Goal: Task Accomplishment & Management: Complete application form

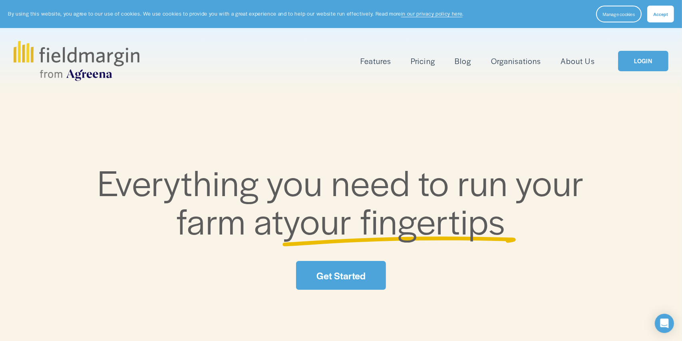
click at [0, 0] on span "Mapping" at bounding box center [0, 0] width 0 height 0
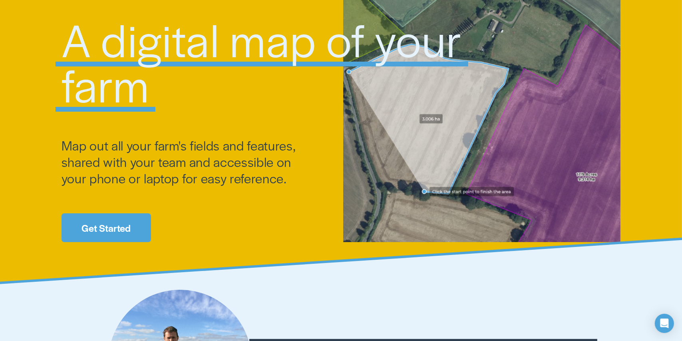
scroll to position [200, 0]
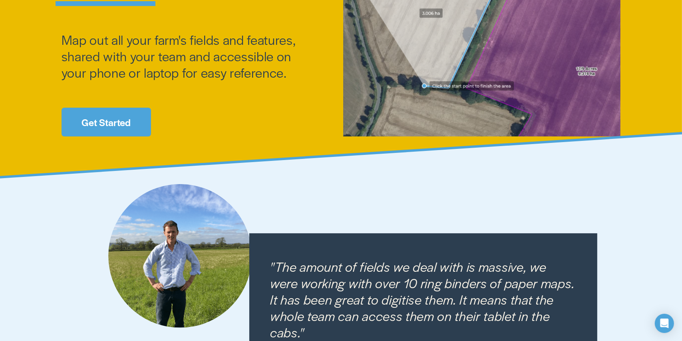
click at [89, 120] on link "Get Started" at bounding box center [107, 122] width 90 height 28
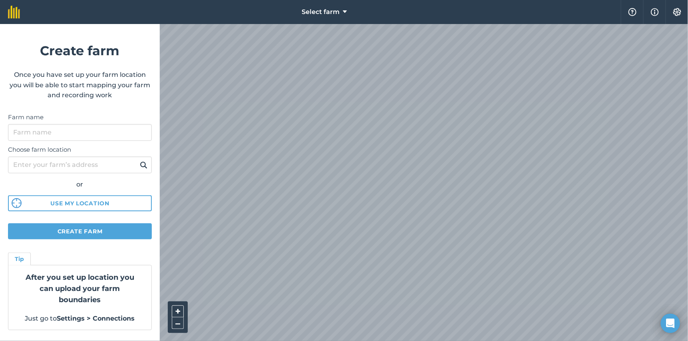
click at [320, 209] on div at bounding box center [424, 182] width 529 height 317
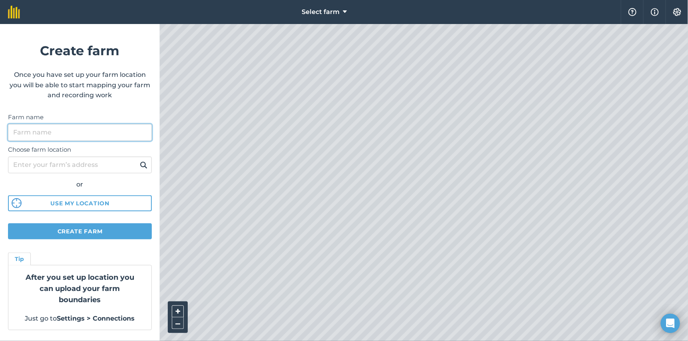
click at [101, 134] on input "Farm name" at bounding box center [80, 132] width 144 height 17
type input "p"
type input "[PERSON_NAME]"
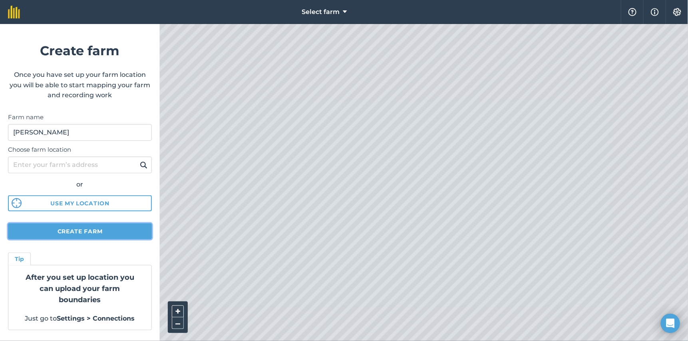
click at [118, 235] on button "Create farm" at bounding box center [80, 231] width 144 height 16
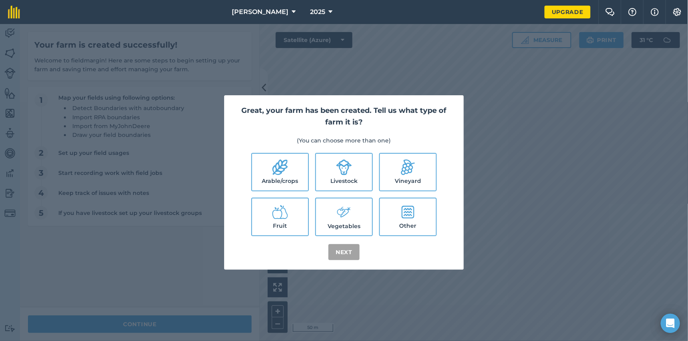
click at [298, 184] on label "Arable/crops" at bounding box center [280, 172] width 56 height 37
checkbox input "true"
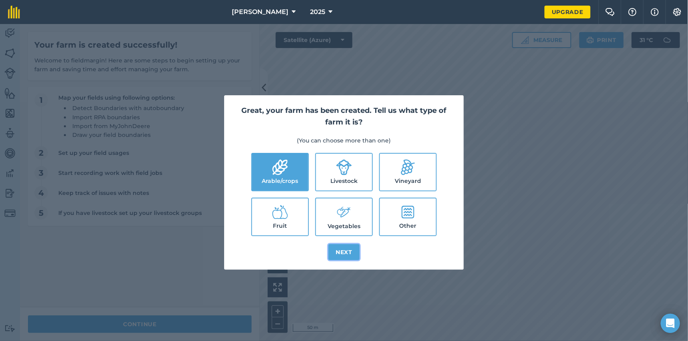
click at [343, 247] on button "Next" at bounding box center [344, 252] width 31 height 16
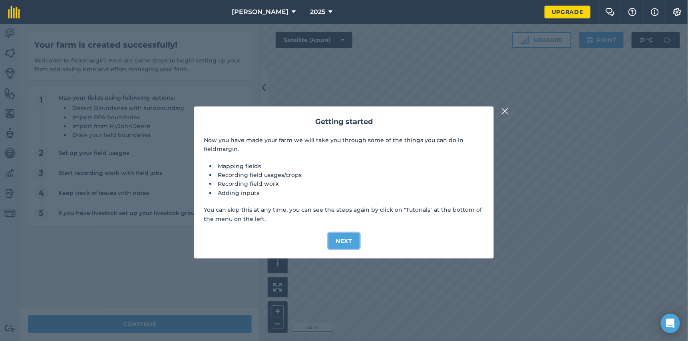
click at [345, 241] on button "Next" at bounding box center [344, 241] width 31 height 16
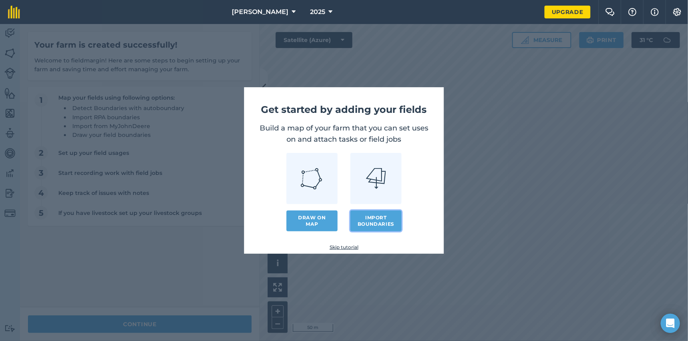
click at [362, 221] on button "Import boundaries" at bounding box center [376, 220] width 51 height 21
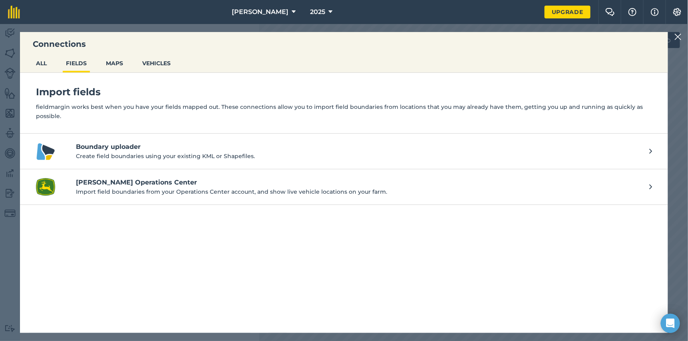
click at [173, 147] on h4 "Boundary uploader" at bounding box center [359, 147] width 566 height 10
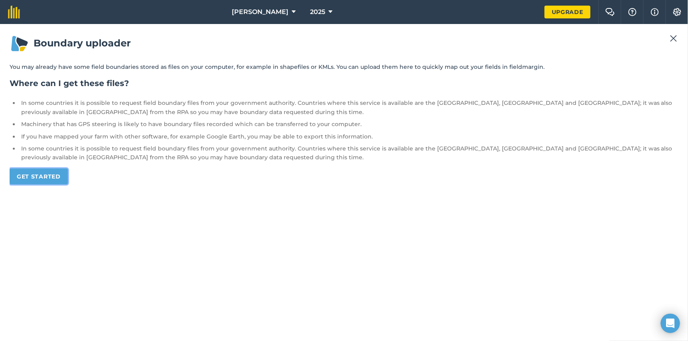
click at [55, 174] on link "Get started" at bounding box center [39, 176] width 58 height 16
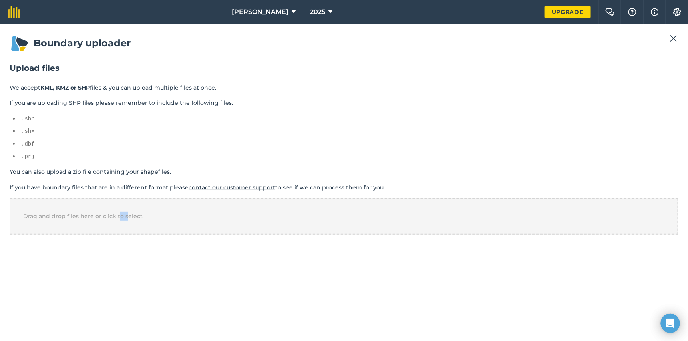
drag, startPoint x: 126, startPoint y: 315, endPoint x: 114, endPoint y: 224, distance: 91.1
click at [114, 224] on div "Boundary uploader Upload files We accept KML, KMZ or SHP files & you can upload…" at bounding box center [344, 182] width 669 height 297
click at [90, 198] on div "Drag and drop files here or click to select" at bounding box center [344, 216] width 669 height 36
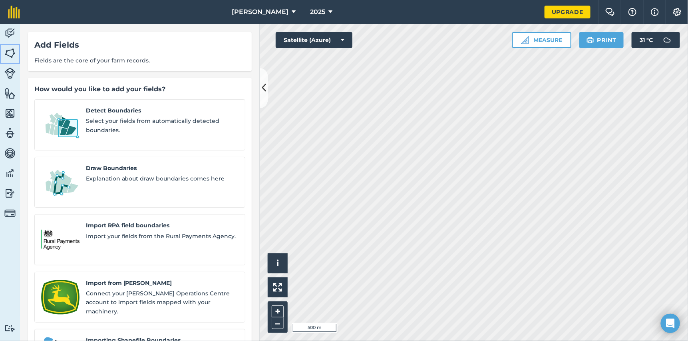
click at [9, 50] on img at bounding box center [9, 53] width 11 height 12
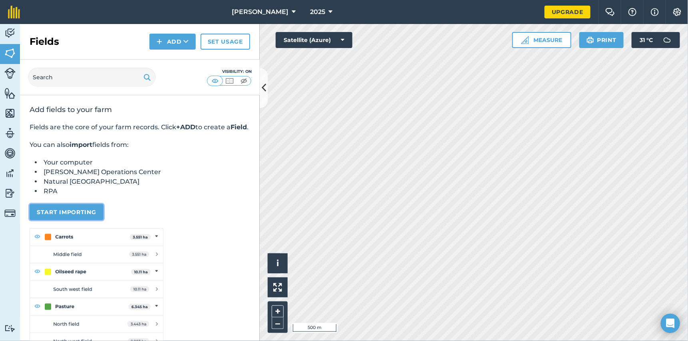
click at [53, 220] on button "Start importing" at bounding box center [67, 212] width 74 height 16
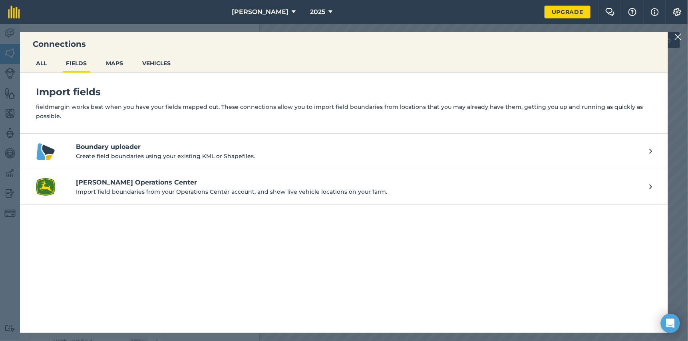
click at [54, 60] on ul "ALL FIELDS MAPS VEHICLES" at bounding box center [344, 64] width 648 height 17
click at [43, 62] on button "ALL" at bounding box center [41, 63] width 17 height 15
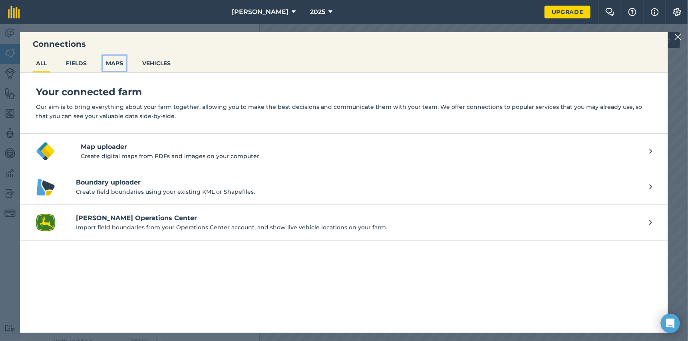
click at [115, 60] on button "MAPS" at bounding box center [115, 63] width 24 height 15
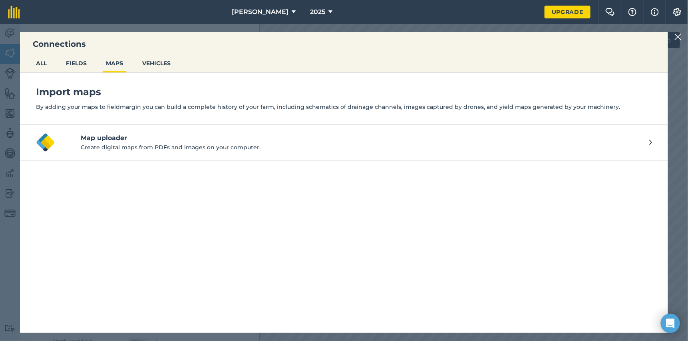
click at [677, 40] on img at bounding box center [678, 37] width 7 height 10
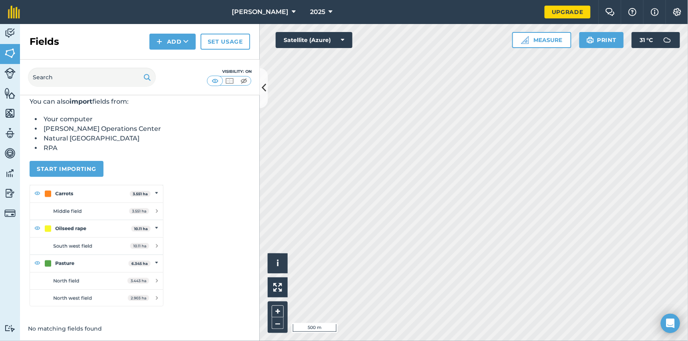
scroll to position [52, 0]
click at [9, 56] on img at bounding box center [9, 53] width 11 height 12
click at [74, 165] on button "Start importing" at bounding box center [67, 169] width 74 height 16
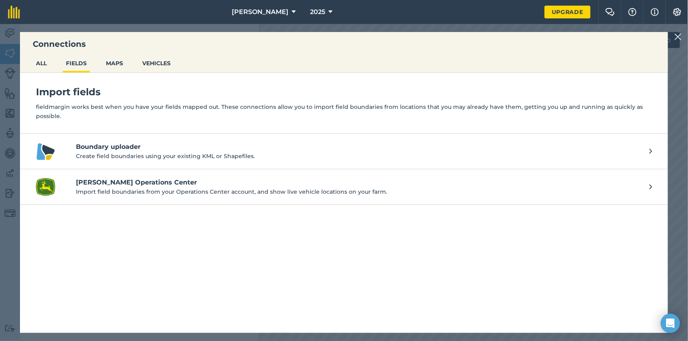
click at [680, 40] on img at bounding box center [678, 37] width 7 height 10
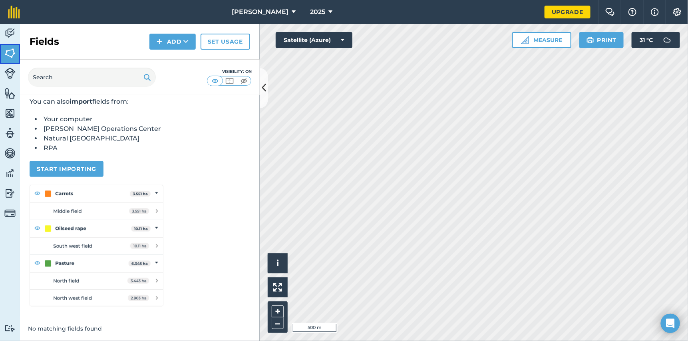
click at [6, 50] on img at bounding box center [9, 53] width 11 height 12
click at [161, 41] on img at bounding box center [160, 42] width 6 height 10
click at [175, 62] on link "Draw" at bounding box center [173, 60] width 44 height 18
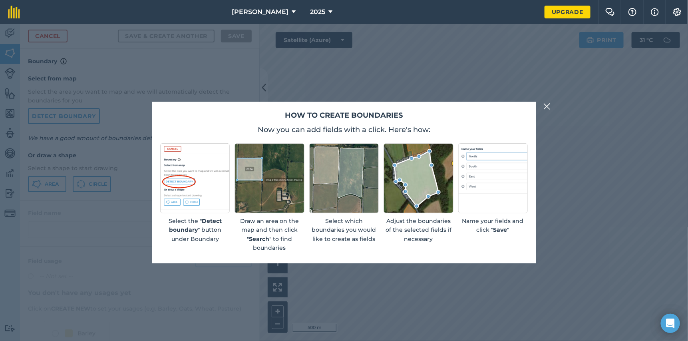
click at [546, 107] on img at bounding box center [547, 107] width 7 height 10
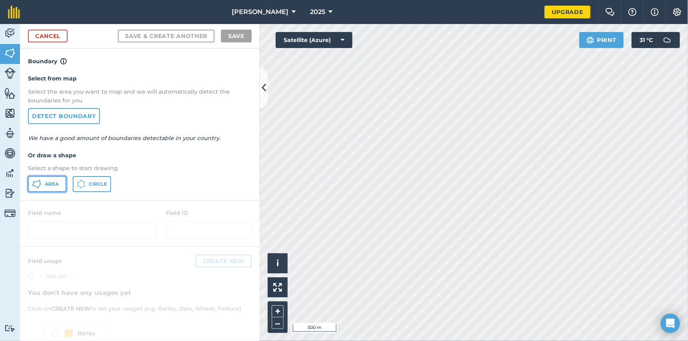
drag, startPoint x: 47, startPoint y: 184, endPoint x: 116, endPoint y: 188, distance: 68.5
click at [47, 184] on span "Area" at bounding box center [52, 184] width 14 height 6
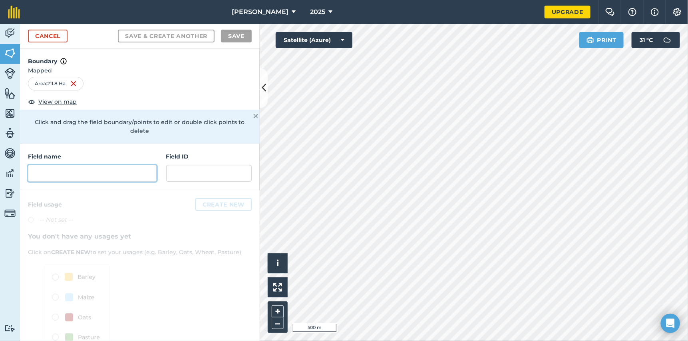
click at [106, 176] on input "text" at bounding box center [92, 173] width 129 height 17
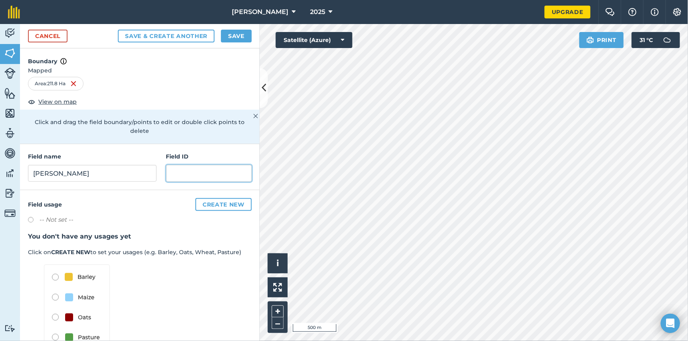
click at [203, 173] on input "text" at bounding box center [209, 173] width 86 height 17
click at [71, 168] on input "[PERSON_NAME]" at bounding box center [92, 173] width 129 height 17
type input "[PERSON_NAME]"
click at [207, 180] on input "text" at bounding box center [209, 173] width 86 height 17
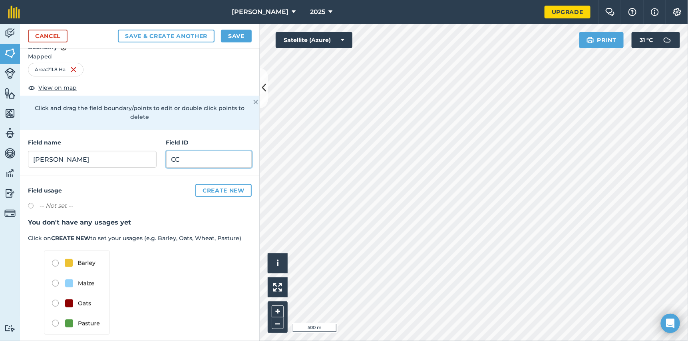
scroll to position [22, 0]
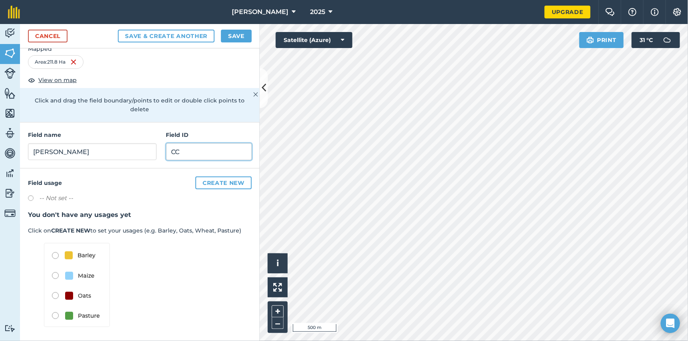
type input "CC"
click at [27, 197] on div "Field usage Create new -- Not set -- You don't have any usages yet Click on CRE…" at bounding box center [140, 254] width 240 height 173
click at [30, 197] on label at bounding box center [33, 199] width 11 height 8
radio input "true"
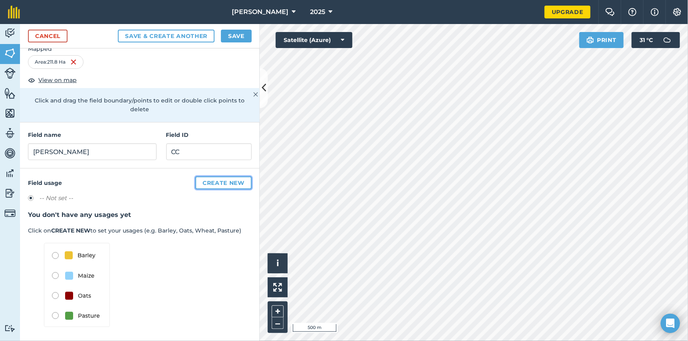
click at [218, 182] on button "Create new" at bounding box center [223, 182] width 56 height 13
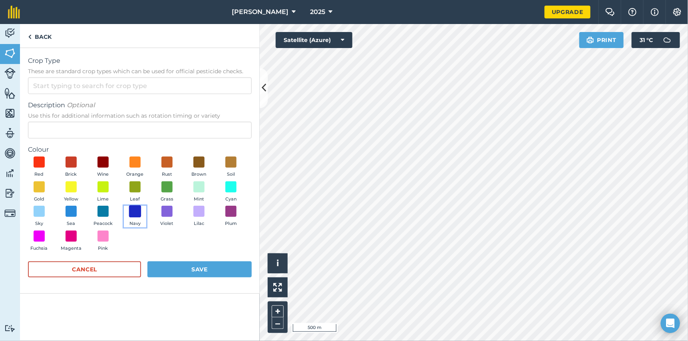
click at [136, 212] on span at bounding box center [135, 211] width 12 height 12
click at [238, 109] on div "Activity Fields Livestock Features Maps Team Vehicles Data Reporting Billing Tu…" at bounding box center [344, 182] width 688 height 317
click at [193, 271] on button "Save" at bounding box center [200, 269] width 104 height 16
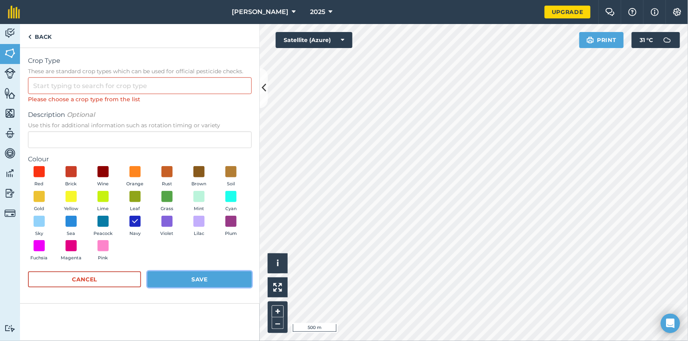
click at [186, 280] on button "Save" at bounding box center [200, 279] width 104 height 16
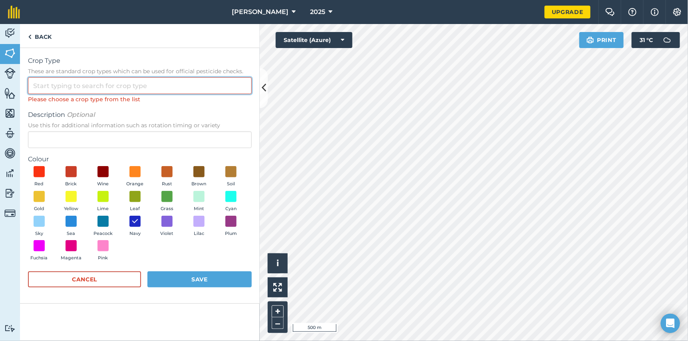
click at [71, 90] on input "Crop Type These are standard crop types which can be used for official pesticid…" at bounding box center [140, 85] width 224 height 17
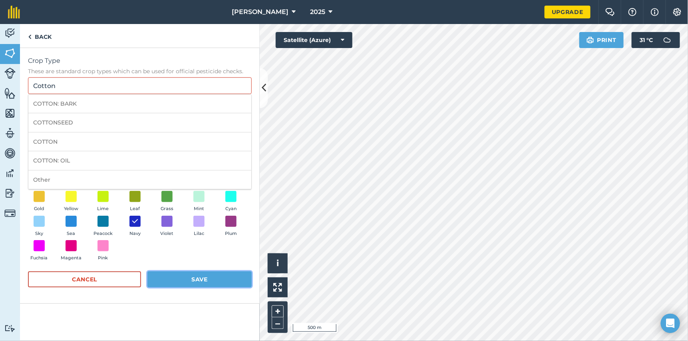
click at [203, 279] on button "Save" at bounding box center [200, 279] width 104 height 16
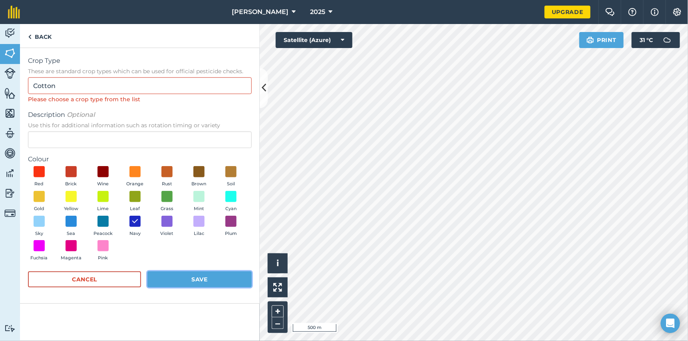
click at [184, 281] on button "Save" at bounding box center [200, 279] width 104 height 16
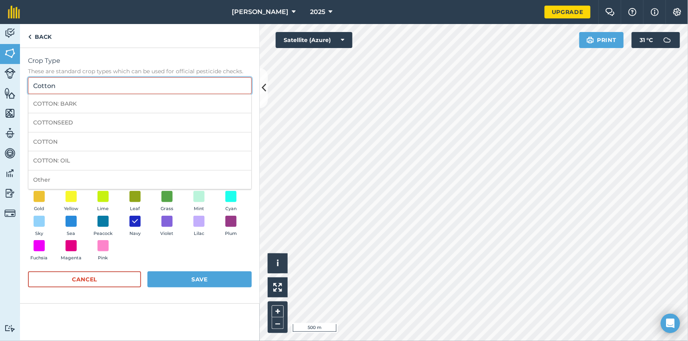
click at [64, 86] on input "Cotton" at bounding box center [140, 85] width 224 height 17
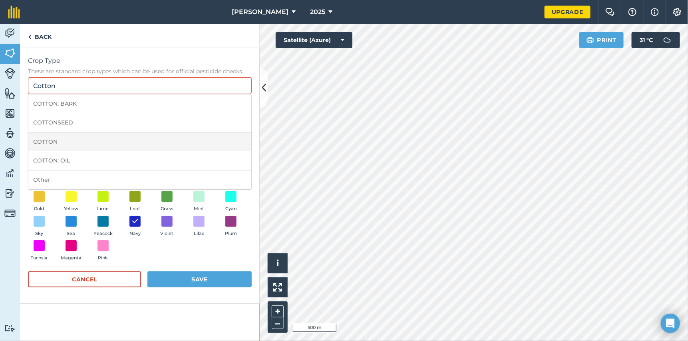
click at [60, 136] on li "COTTON" at bounding box center [139, 141] width 223 height 19
type input "COTTON"
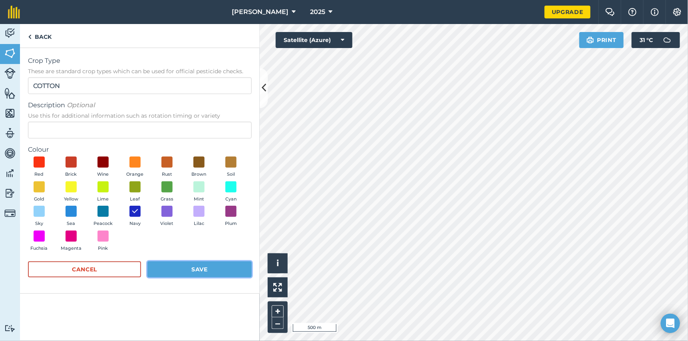
click at [225, 267] on button "Save" at bounding box center [200, 269] width 104 height 16
radio input "false"
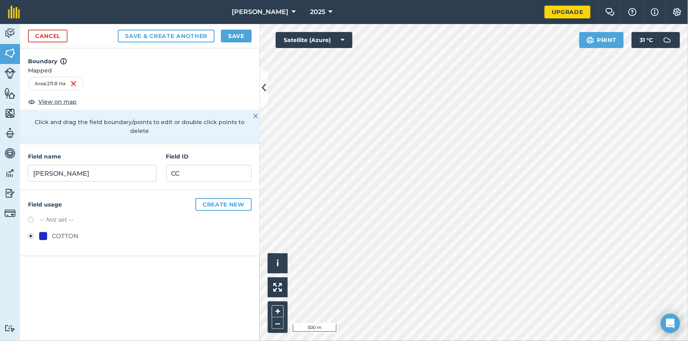
scroll to position [0, 0]
click at [187, 36] on button "Save & Create Another" at bounding box center [166, 36] width 97 height 13
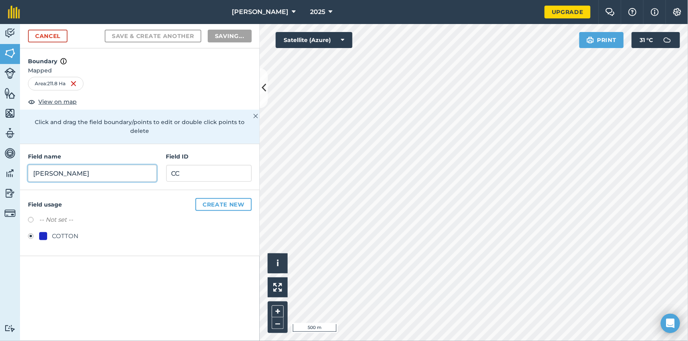
radio input "false"
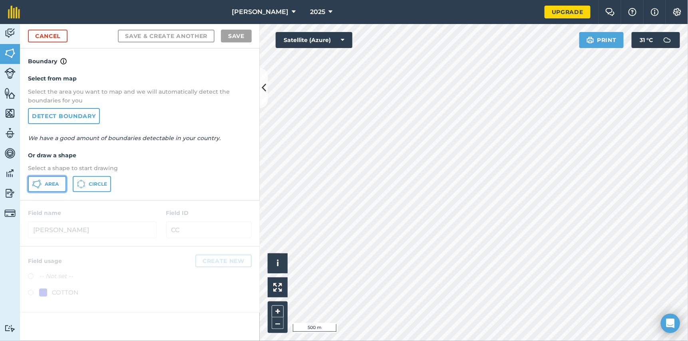
click at [46, 186] on button "Area" at bounding box center [47, 184] width 38 height 16
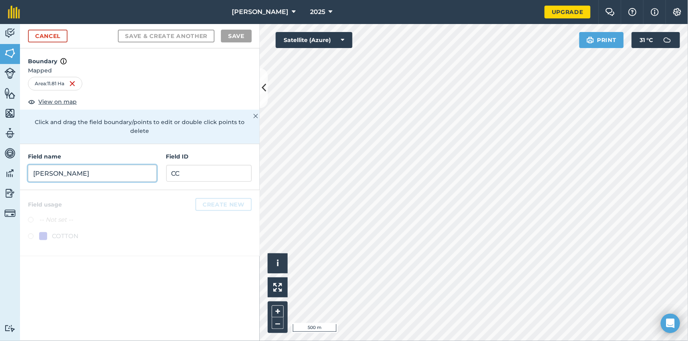
click at [96, 165] on input "[PERSON_NAME]" at bounding box center [92, 173] width 129 height 17
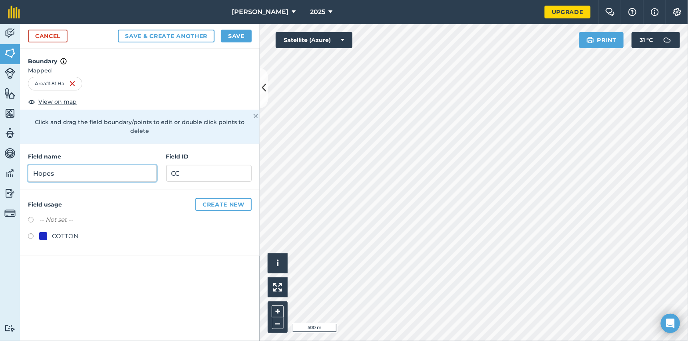
type input "Hopes"
click at [185, 172] on div "Field name [GEOGRAPHIC_DATA] ID CC" at bounding box center [140, 167] width 240 height 46
type input "Cotton"
click at [32, 233] on label at bounding box center [33, 237] width 11 height 8
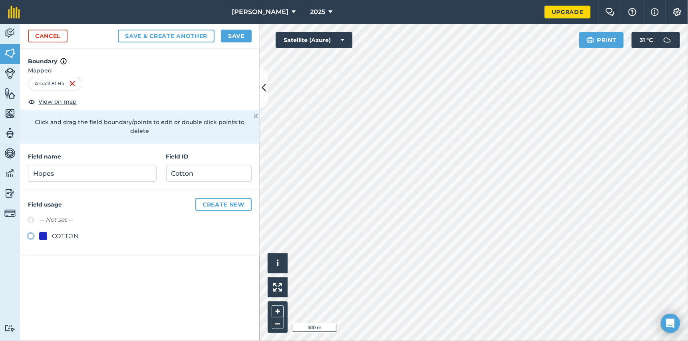
radio input "true"
click at [237, 198] on button "Create new" at bounding box center [223, 204] width 56 height 13
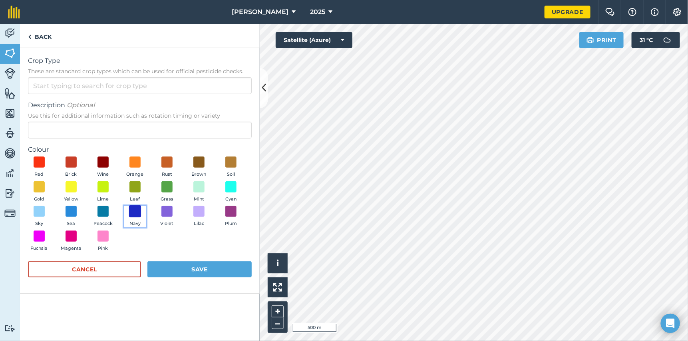
click at [134, 213] on span at bounding box center [135, 211] width 12 height 12
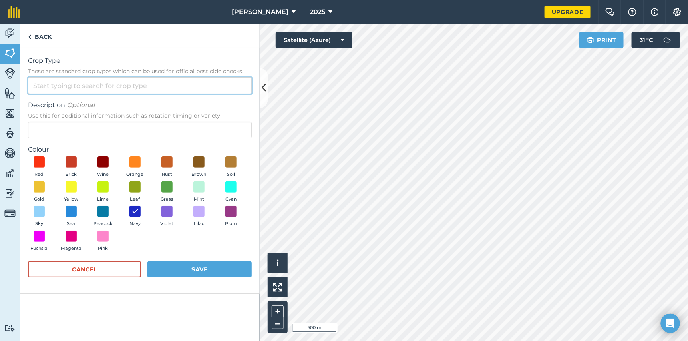
click at [110, 93] on input "Crop Type These are standard crop types which can be used for official pesticid…" at bounding box center [140, 85] width 224 height 17
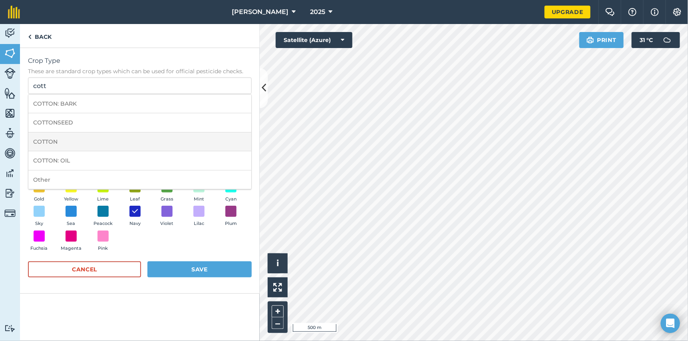
click at [61, 136] on li "COTTON" at bounding box center [139, 141] width 223 height 19
type input "COTTON"
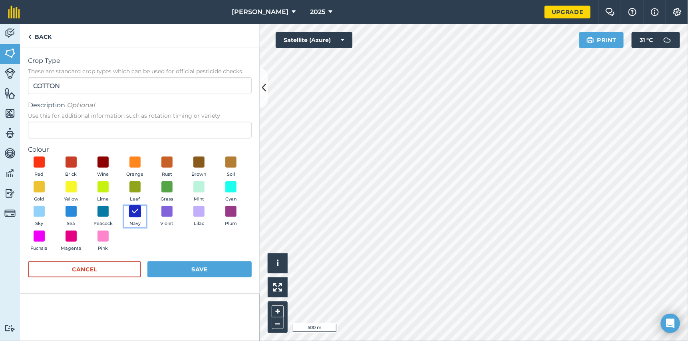
click at [140, 213] on span at bounding box center [135, 211] width 12 height 12
click at [180, 272] on button "Save" at bounding box center [200, 269] width 104 height 16
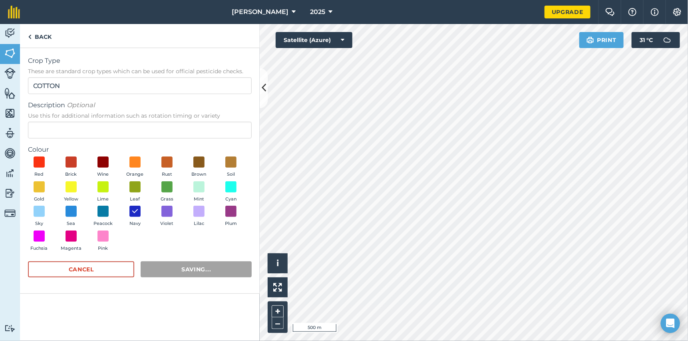
radio input "false"
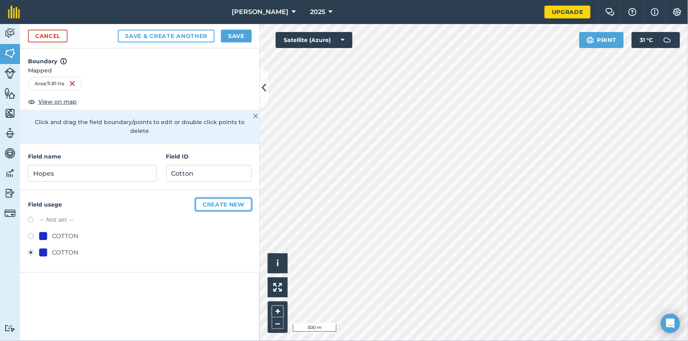
click at [205, 198] on button "Create new" at bounding box center [223, 204] width 56 height 13
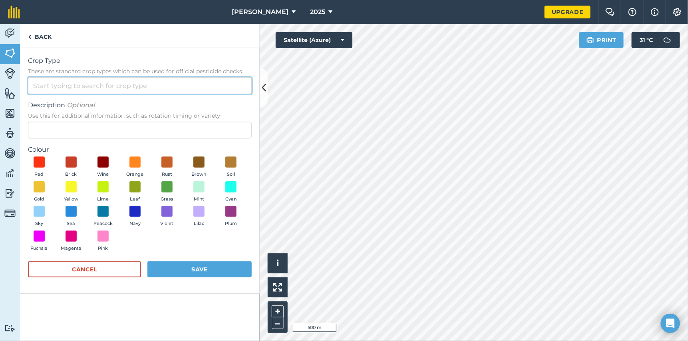
click at [96, 87] on input "Crop Type These are standard crop types which can be used for official pesticid…" at bounding box center [140, 85] width 224 height 17
click at [71, 78] on input "Crop Type These are standard crop types which can be used for official pesticid…" at bounding box center [140, 85] width 224 height 17
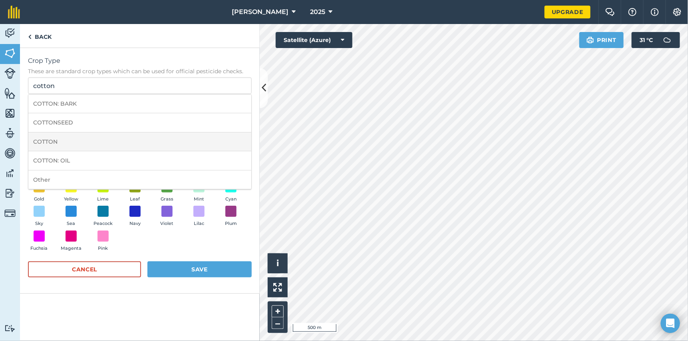
click at [57, 142] on li "COTTON" at bounding box center [139, 141] width 223 height 19
type input "COTTON"
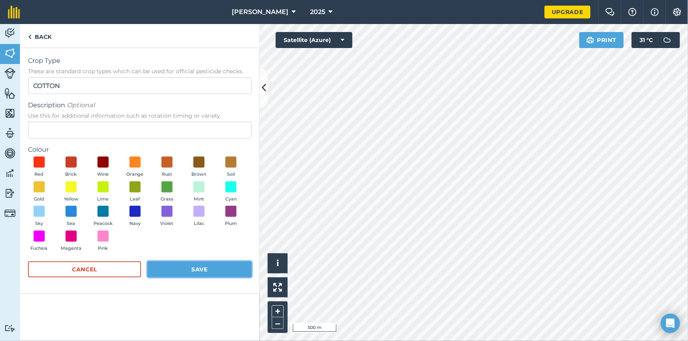
click at [184, 267] on button "Save" at bounding box center [200, 269] width 104 height 16
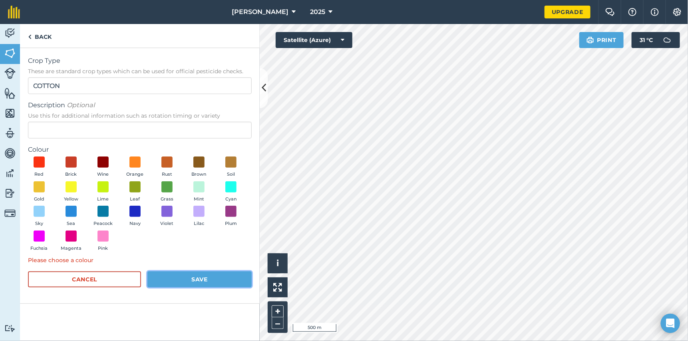
click at [184, 276] on button "Save" at bounding box center [200, 279] width 104 height 16
click at [136, 209] on span at bounding box center [135, 211] width 12 height 12
click at [185, 277] on button "Save" at bounding box center [200, 279] width 104 height 16
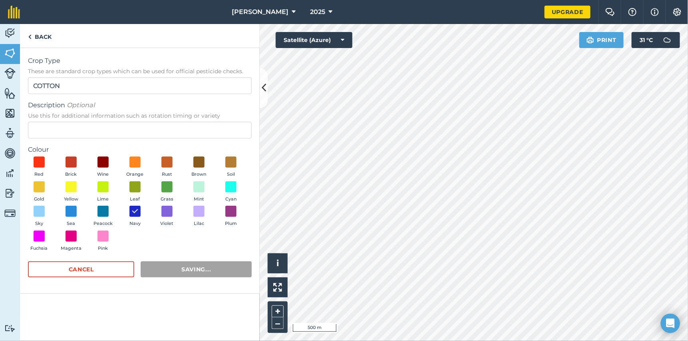
radio input "false"
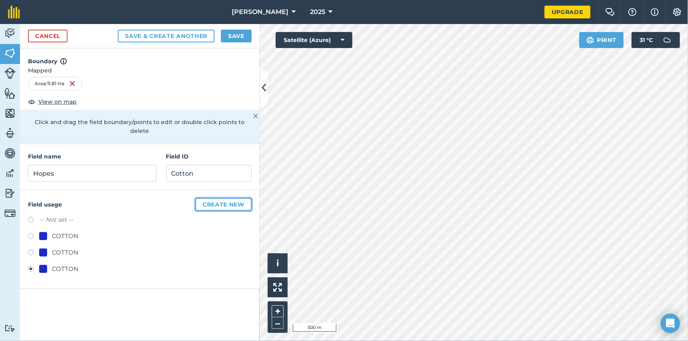
click at [223, 198] on button "Create new" at bounding box center [223, 204] width 56 height 13
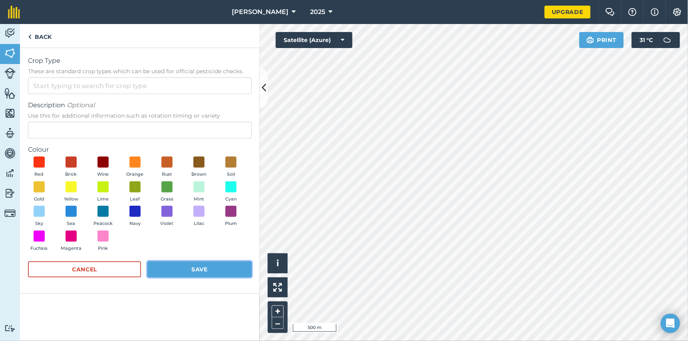
click at [204, 268] on button "Save" at bounding box center [200, 269] width 104 height 16
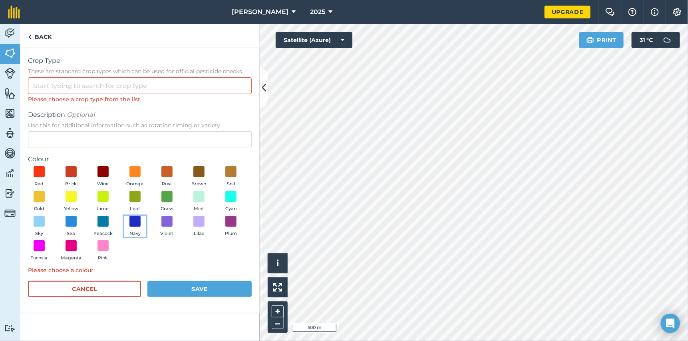
click at [134, 227] on button "Navy" at bounding box center [135, 226] width 22 height 22
click at [195, 293] on button "Save" at bounding box center [200, 289] width 104 height 16
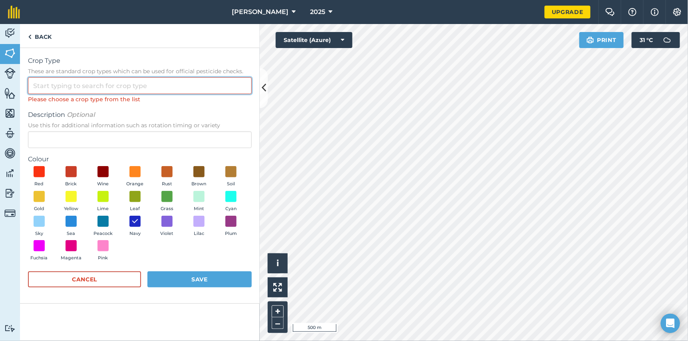
click at [96, 91] on input "Crop Type These are standard crop types which can be used for official pesticid…" at bounding box center [140, 85] width 224 height 17
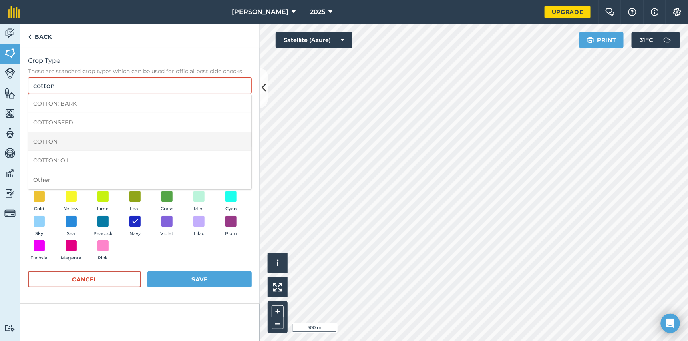
click at [74, 143] on li "COTTON" at bounding box center [139, 141] width 223 height 19
type input "COTTON"
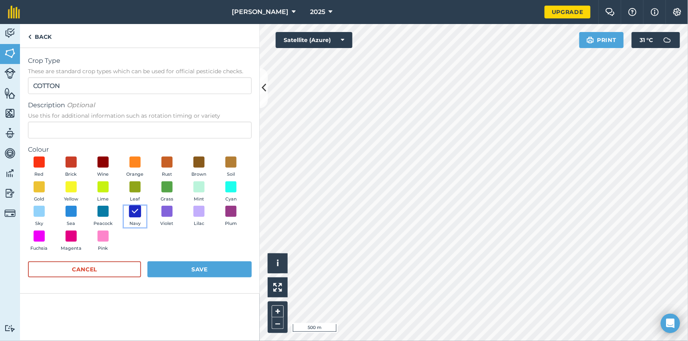
click at [134, 211] on img at bounding box center [135, 211] width 8 height 10
click at [187, 272] on button "Save" at bounding box center [200, 269] width 104 height 16
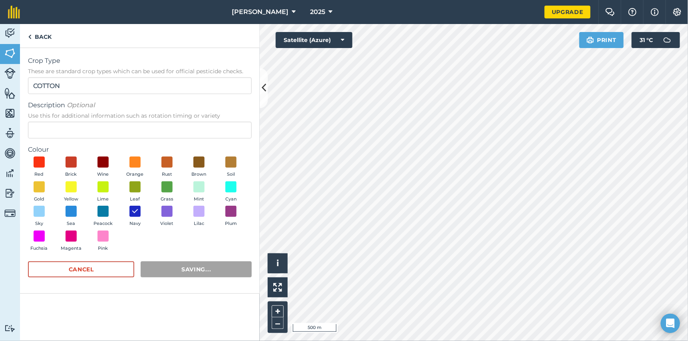
radio input "false"
radio input "true"
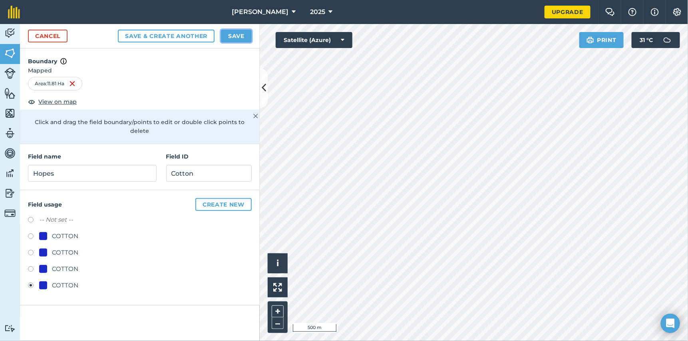
click at [235, 39] on button "Save" at bounding box center [236, 36] width 31 height 13
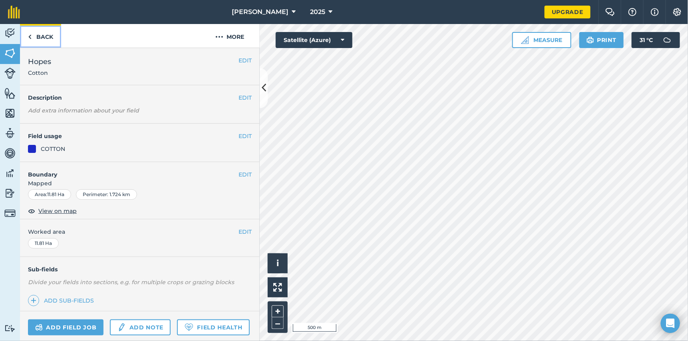
click at [30, 36] on img at bounding box center [30, 37] width 4 height 10
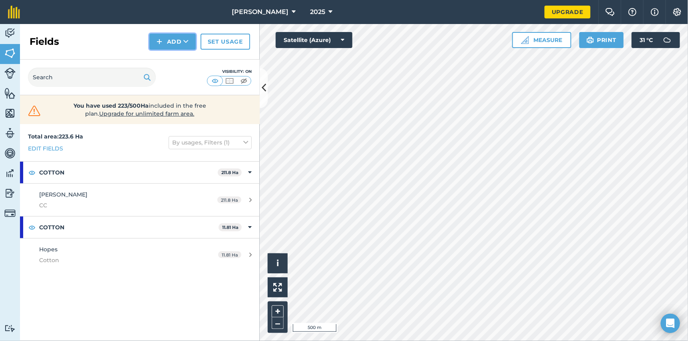
click at [159, 39] on img at bounding box center [160, 42] width 6 height 10
click at [172, 61] on link "Draw" at bounding box center [173, 60] width 44 height 18
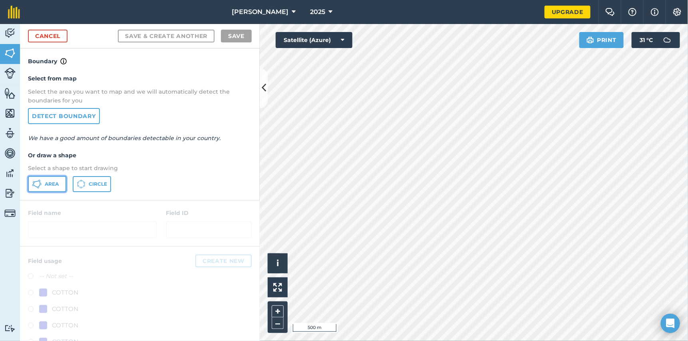
click at [54, 179] on button "Area" at bounding box center [47, 184] width 38 height 16
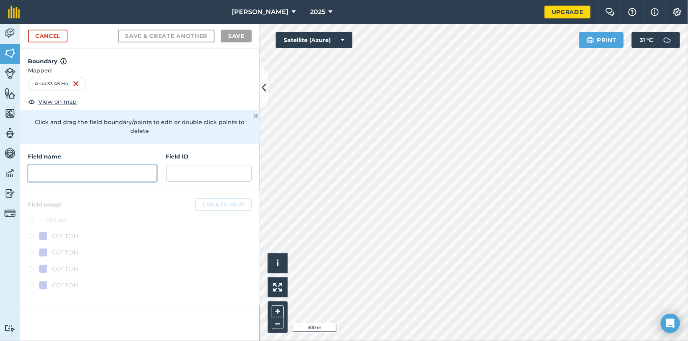
click at [111, 165] on input "text" at bounding box center [92, 173] width 129 height 17
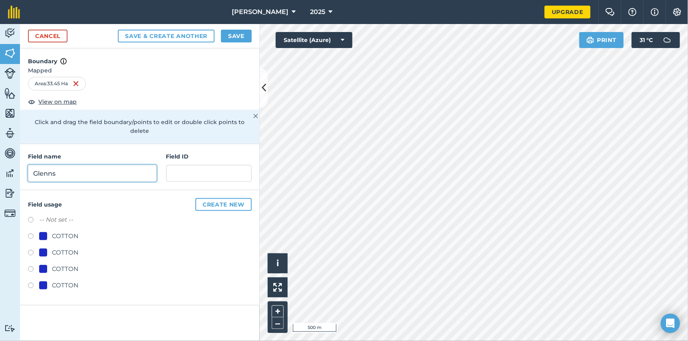
type input "Glenns"
click at [230, 166] on input "text" at bounding box center [209, 173] width 86 height 17
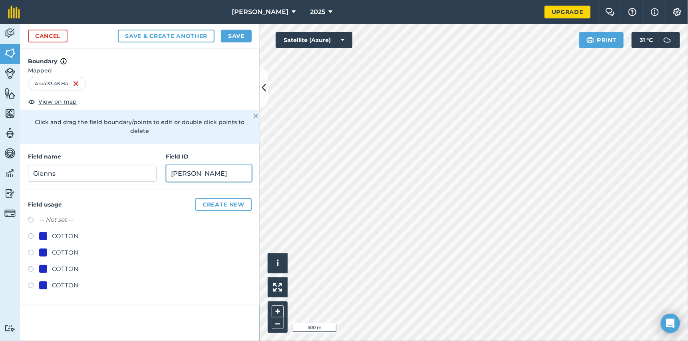
type input "[PERSON_NAME]"
click at [218, 204] on div "Field usage Create new -- Not set -- COTTON COTTON COTTON COTTON" at bounding box center [140, 247] width 240 height 115
click at [220, 198] on button "Create new" at bounding box center [223, 204] width 56 height 13
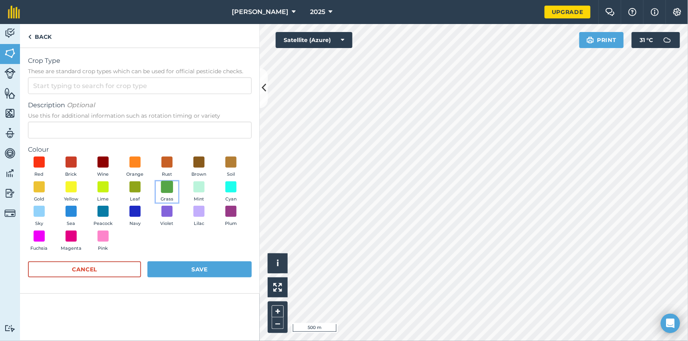
click at [165, 187] on span at bounding box center [167, 186] width 12 height 12
click at [167, 213] on span at bounding box center [167, 211] width 12 height 12
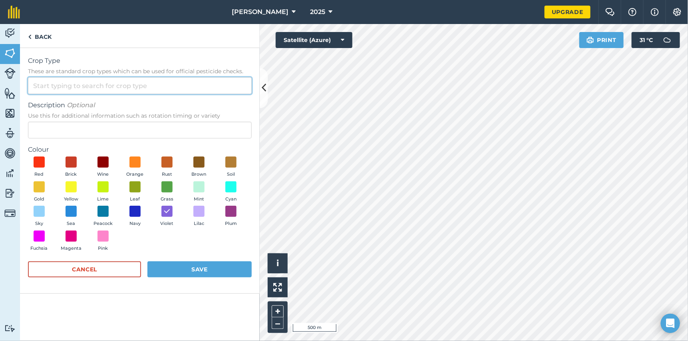
click at [82, 90] on input "Crop Type These are standard crop types which can be used for official pesticid…" at bounding box center [140, 85] width 224 height 17
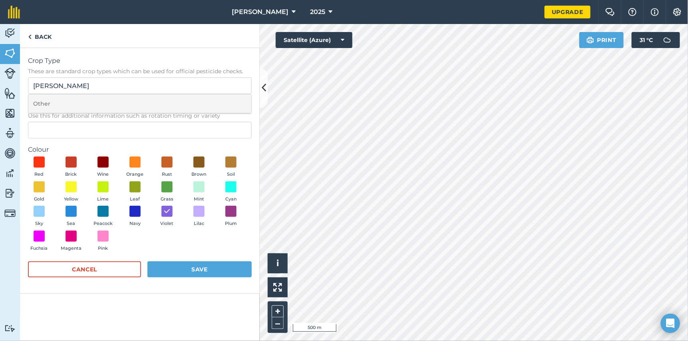
click at [60, 98] on li "Other" at bounding box center [139, 103] width 223 height 19
type input "Other"
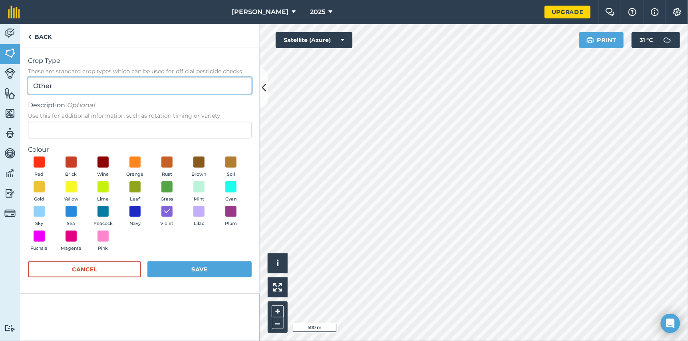
click at [67, 82] on input "Other" at bounding box center [140, 85] width 224 height 17
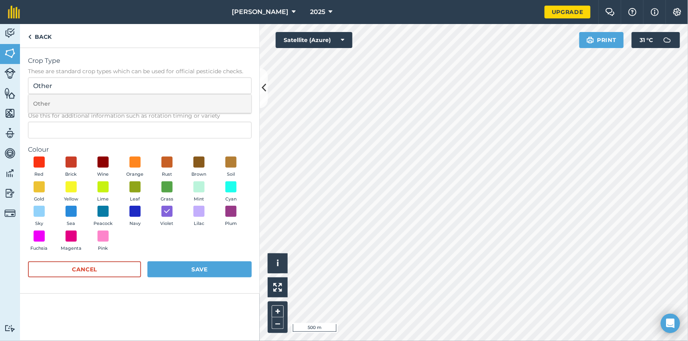
click at [40, 105] on li "Other" at bounding box center [139, 103] width 223 height 19
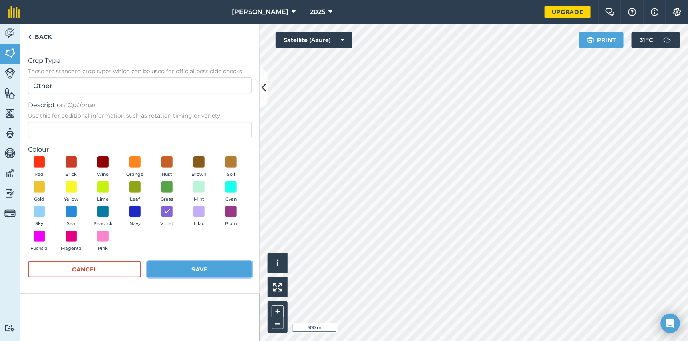
click at [195, 272] on button "Save" at bounding box center [200, 269] width 104 height 16
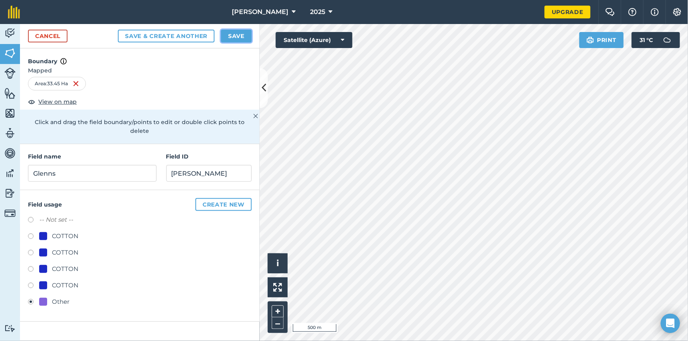
click at [231, 36] on button "Save" at bounding box center [236, 36] width 31 height 13
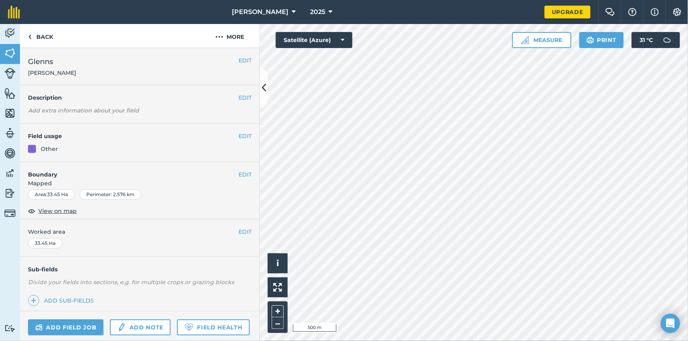
click at [59, 150] on div "Other" at bounding box center [140, 148] width 224 height 9
click at [231, 134] on h4 "Field usage" at bounding box center [133, 136] width 211 height 9
click at [248, 138] on div "EDIT Field usage Other" at bounding box center [140, 143] width 240 height 38
click at [243, 137] on button "EDIT" at bounding box center [245, 136] width 13 height 9
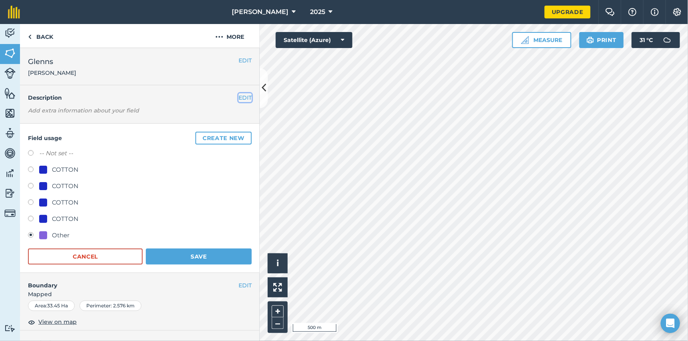
click at [239, 98] on button "EDIT" at bounding box center [245, 97] width 13 height 9
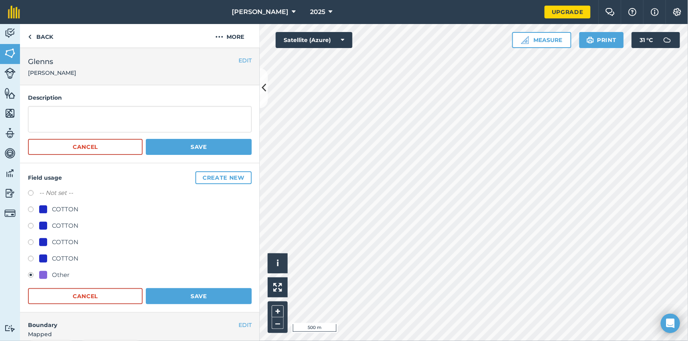
click at [40, 271] on div at bounding box center [43, 275] width 8 height 8
click at [47, 273] on div at bounding box center [43, 275] width 8 height 8
click at [54, 273] on div "Other" at bounding box center [61, 275] width 18 height 10
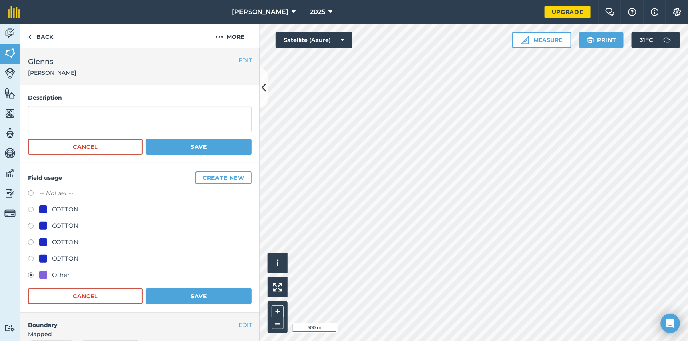
click at [242, 58] on button "EDIT" at bounding box center [245, 60] width 13 height 9
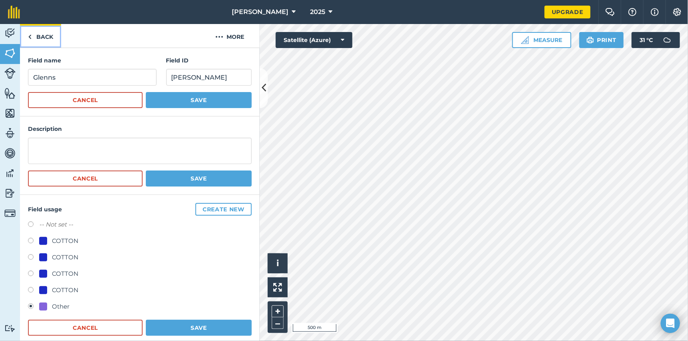
click at [56, 37] on link "Back" at bounding box center [40, 36] width 41 height 24
click at [46, 38] on link "Back" at bounding box center [40, 36] width 41 height 24
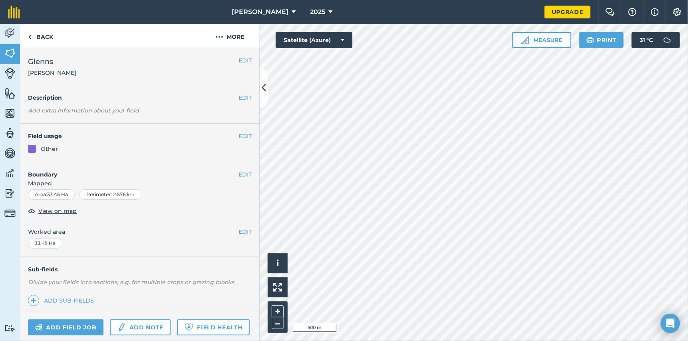
drag, startPoint x: 257, startPoint y: 134, endPoint x: 20, endPoint y: 258, distance: 267.9
click at [20, 258] on div "Sub-fields Divide your fields into sections, e.g. for multiple crops or grazing…" at bounding box center [140, 284] width 240 height 54
click at [241, 134] on button "EDIT" at bounding box center [245, 136] width 13 height 9
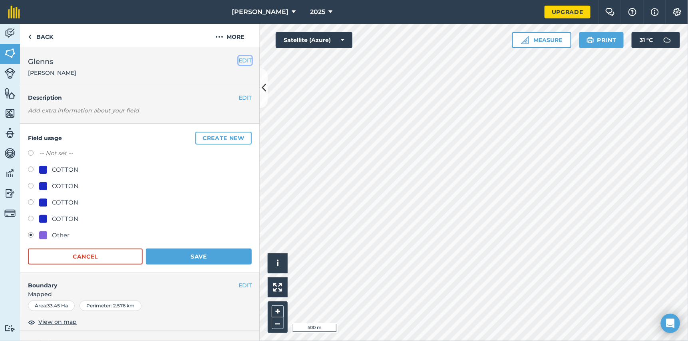
click at [239, 59] on button "EDIT" at bounding box center [245, 60] width 13 height 9
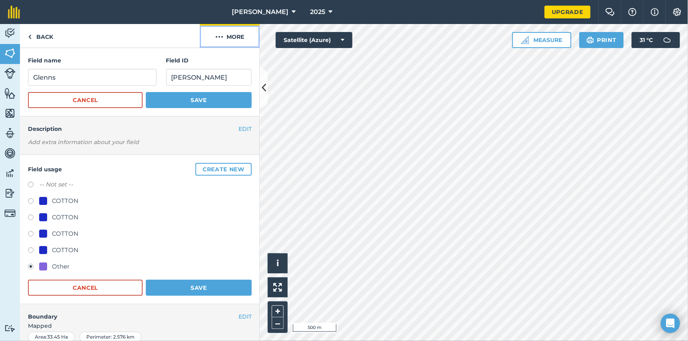
click at [230, 40] on button "More" at bounding box center [230, 36] width 60 height 24
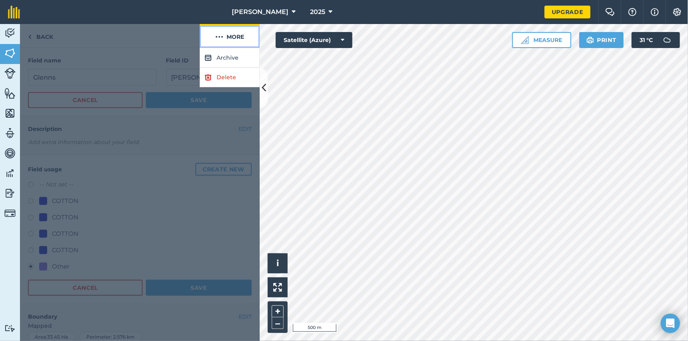
click at [230, 40] on button "More" at bounding box center [230, 36] width 60 height 24
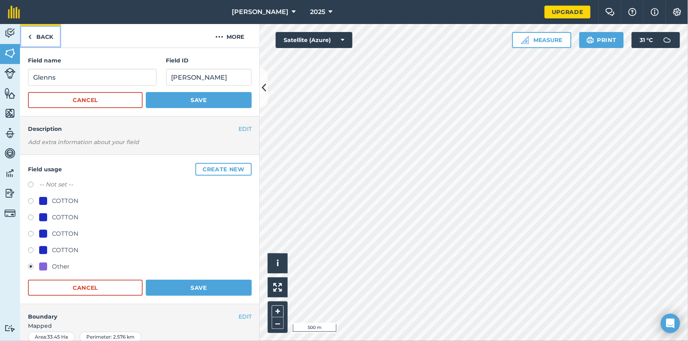
click at [34, 32] on link "Back" at bounding box center [40, 36] width 41 height 24
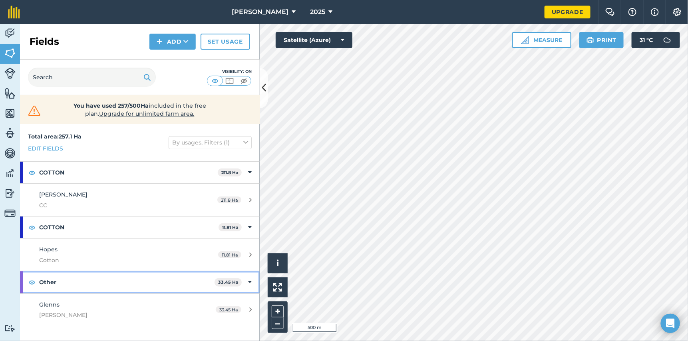
click at [142, 288] on strong "Other" at bounding box center [127, 282] width 176 height 22
click at [80, 280] on strong "Other" at bounding box center [127, 282] width 177 height 22
